Goal: Obtain resource: Obtain resource

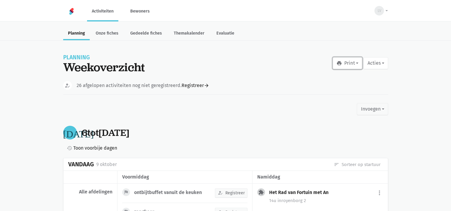
click at [354, 63] on button "print Print" at bounding box center [348, 63] width 30 height 12
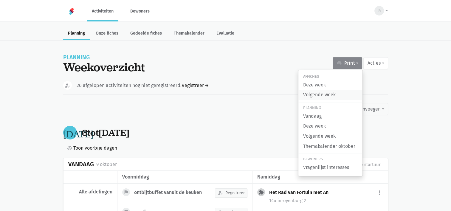
click at [327, 95] on link "Volgende week" at bounding box center [331, 95] width 64 height 10
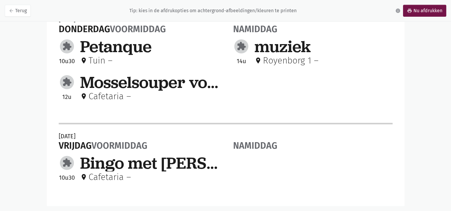
scroll to position [425, 0]
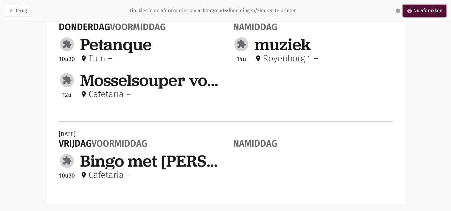
click at [433, 11] on link "print Nu afdrukken" at bounding box center [424, 11] width 43 height 12
click at [18, 13] on link "arrow_back Terug" at bounding box center [18, 11] width 26 height 12
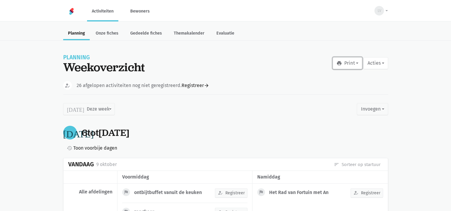
click at [356, 64] on button "print Print" at bounding box center [348, 63] width 30 height 12
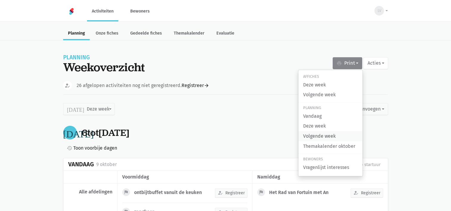
click at [320, 132] on link "Volgende week" at bounding box center [331, 136] width 64 height 10
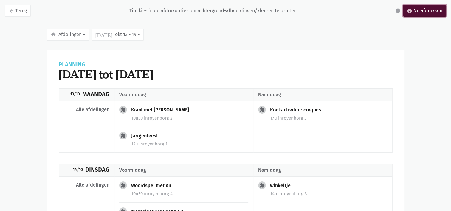
click at [418, 10] on link "print Nu afdrukken" at bounding box center [424, 11] width 43 height 12
